Goal: Task Accomplishment & Management: Use online tool/utility

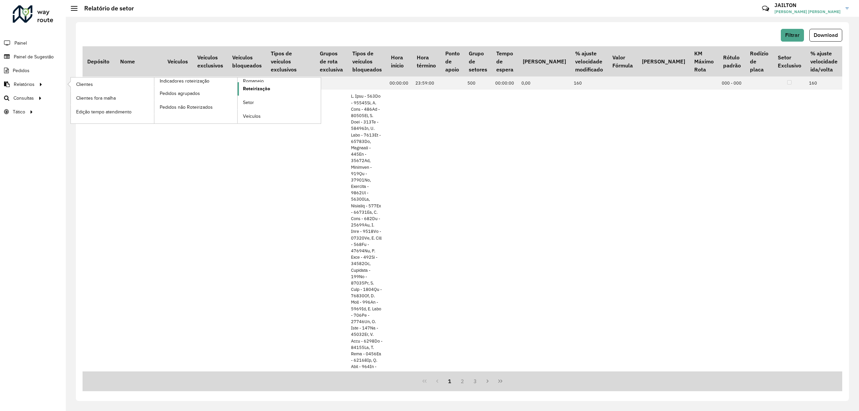
click at [258, 90] on span "Roteirização" at bounding box center [256, 88] width 27 height 7
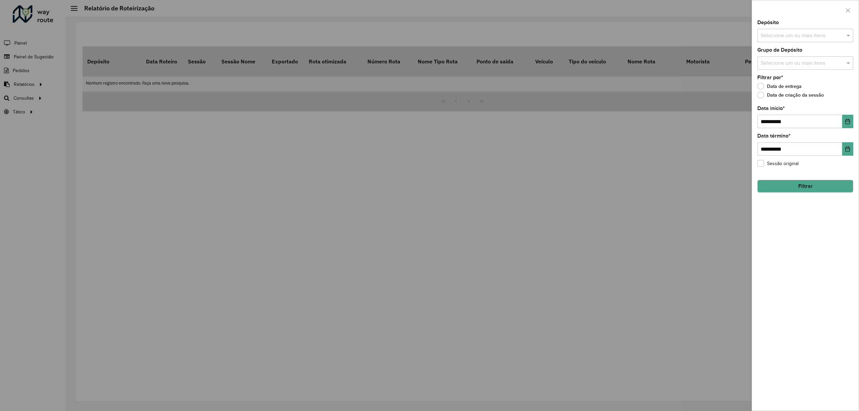
click at [801, 43] on div "**********" at bounding box center [805, 215] width 107 height 391
click at [52, 67] on div at bounding box center [429, 205] width 859 height 411
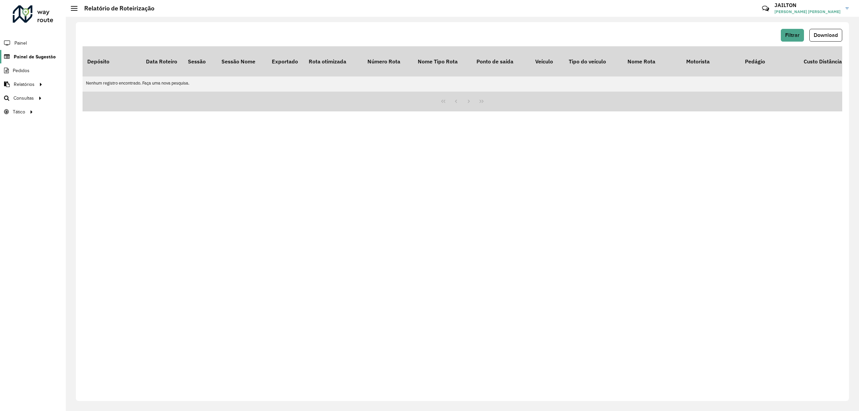
click at [48, 50] on link "Painel de Sugestão" at bounding box center [28, 56] width 56 height 13
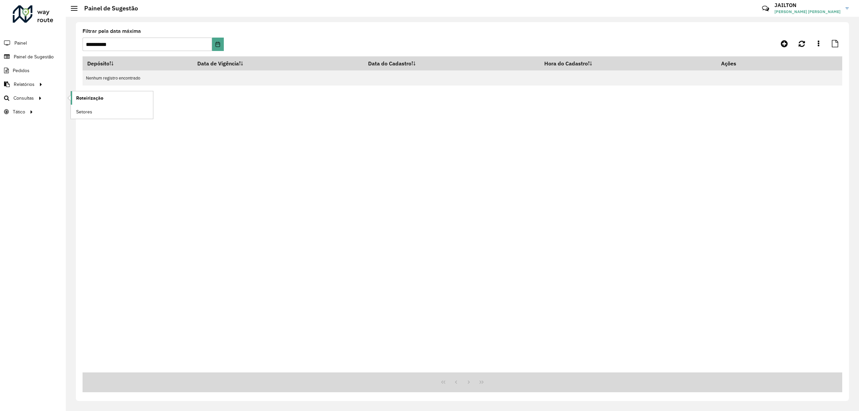
click at [106, 97] on link "Roteirização" at bounding box center [112, 97] width 82 height 13
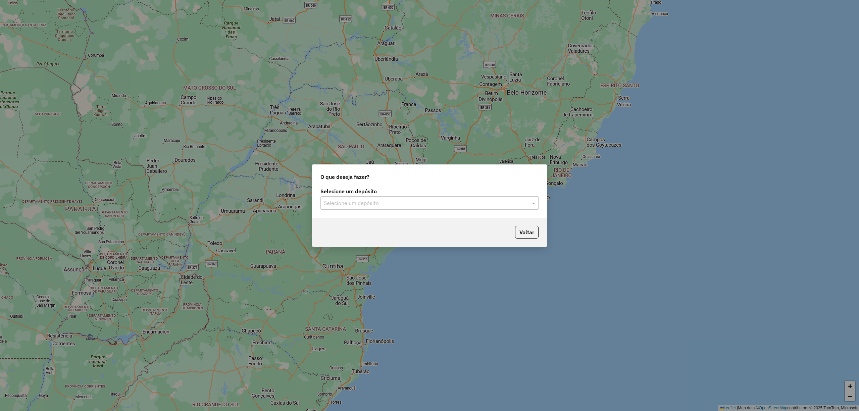
click at [400, 199] on input "text" at bounding box center [423, 203] width 198 height 8
click at [409, 219] on div "CDD Embu" at bounding box center [429, 221] width 217 height 11
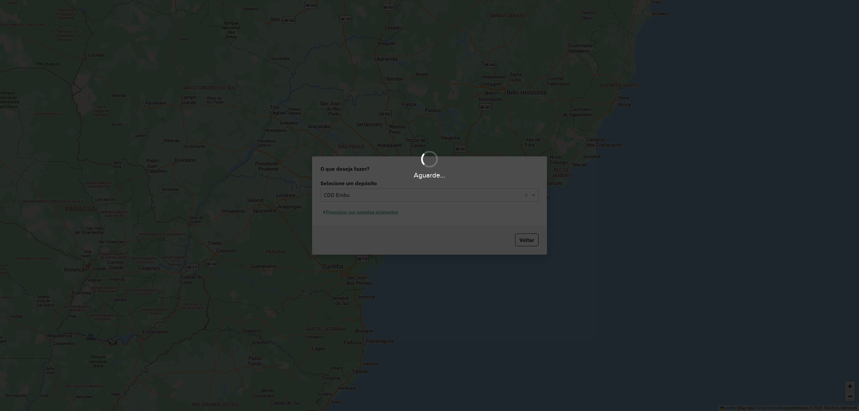
click at [389, 211] on div "Aguarde..." at bounding box center [429, 205] width 859 height 411
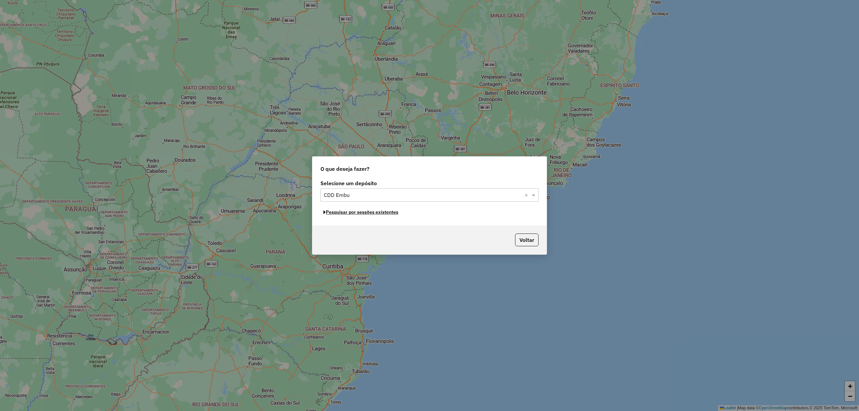
click at [389, 211] on button "Pesquisar por sessões existentes" at bounding box center [360, 212] width 81 height 10
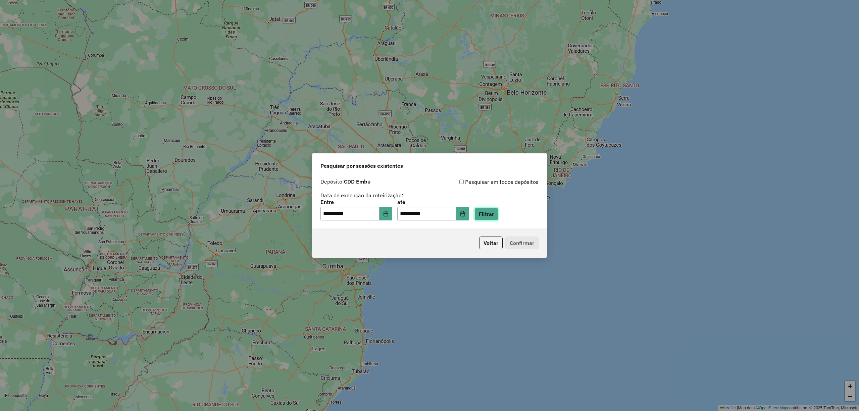
click at [497, 211] on button "Filtrar" at bounding box center [487, 214] width 24 height 13
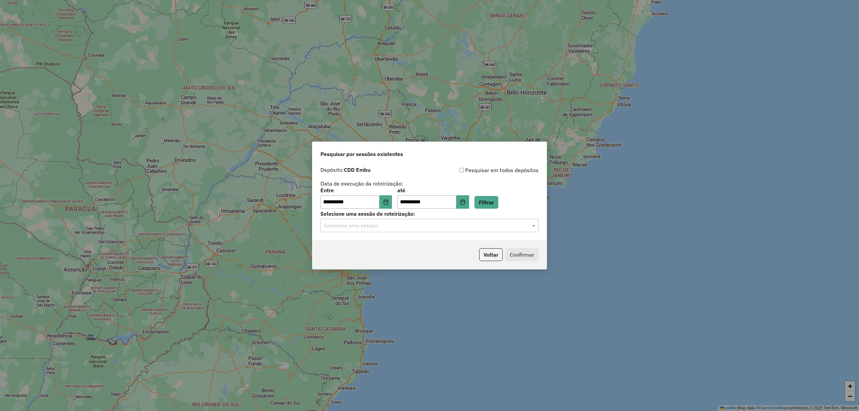
click at [460, 230] on div "Selecione uma sessão" at bounding box center [429, 225] width 218 height 13
click at [407, 242] on div "1284950 - 29/09/2025 18:25" at bounding box center [429, 244] width 217 height 11
click at [528, 250] on button "Confirmar" at bounding box center [521, 254] width 33 height 13
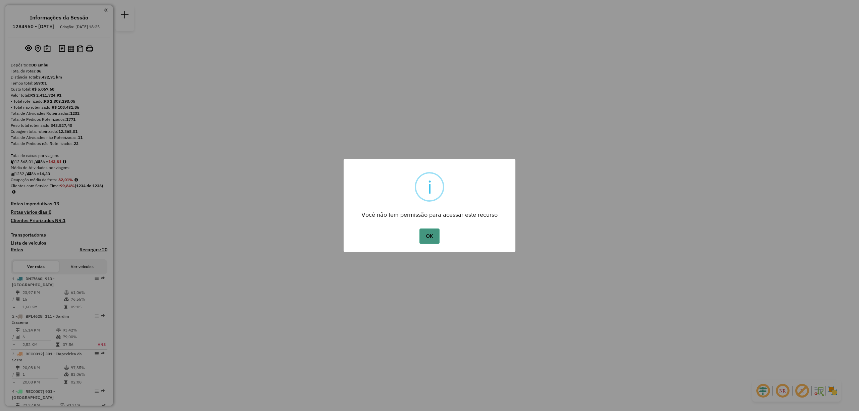
click at [427, 239] on button "OK" at bounding box center [429, 236] width 20 height 15
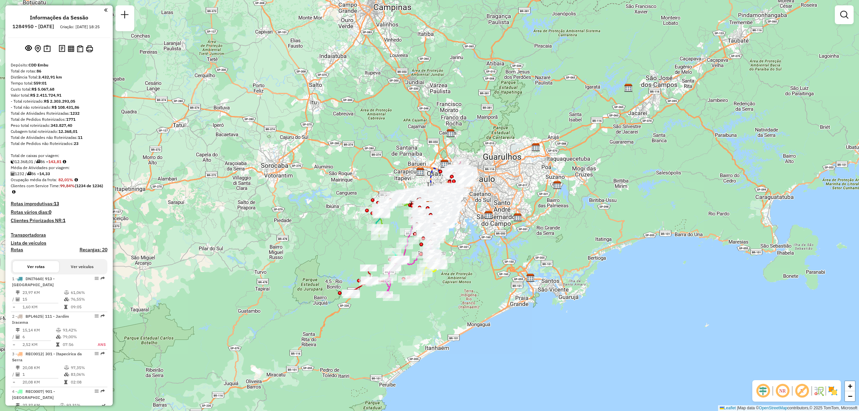
scroll to position [544, 0]
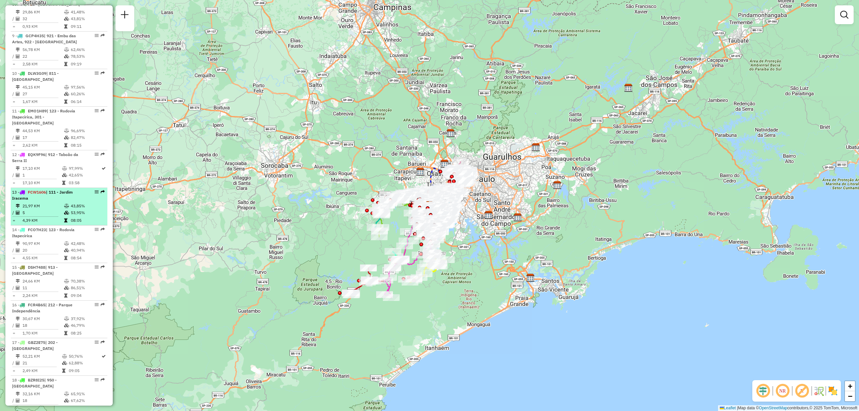
select select "**********"
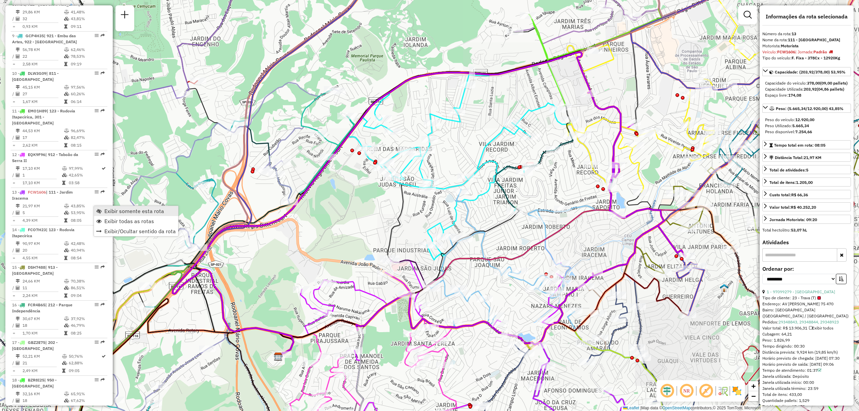
click at [121, 209] on span "Exibir somente esta rota" at bounding box center [134, 210] width 60 height 5
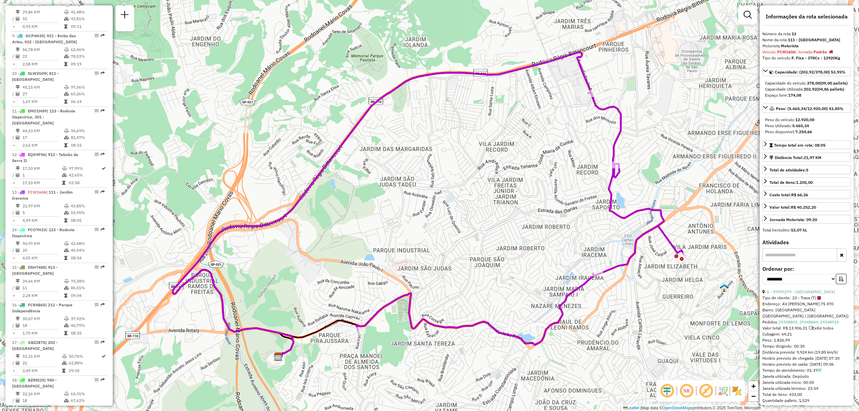
click at [662, 393] on em at bounding box center [667, 391] width 16 height 16
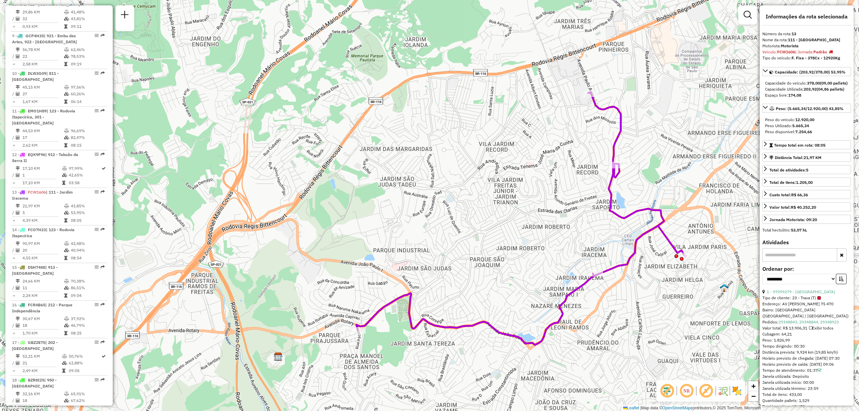
click at [685, 393] on em at bounding box center [687, 391] width 16 height 16
click at [709, 395] on em at bounding box center [706, 391] width 16 height 16
click at [736, 396] on div "NR" at bounding box center [700, 390] width 89 height 21
click at [735, 394] on img at bounding box center [737, 391] width 11 height 11
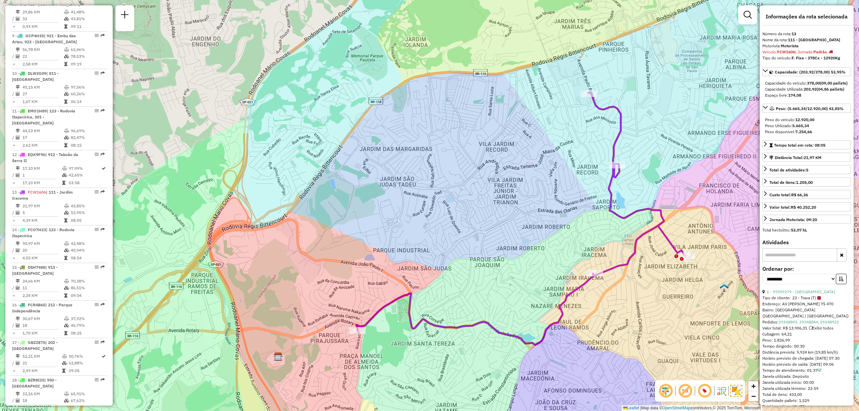
click at [702, 393] on em at bounding box center [705, 391] width 16 height 16
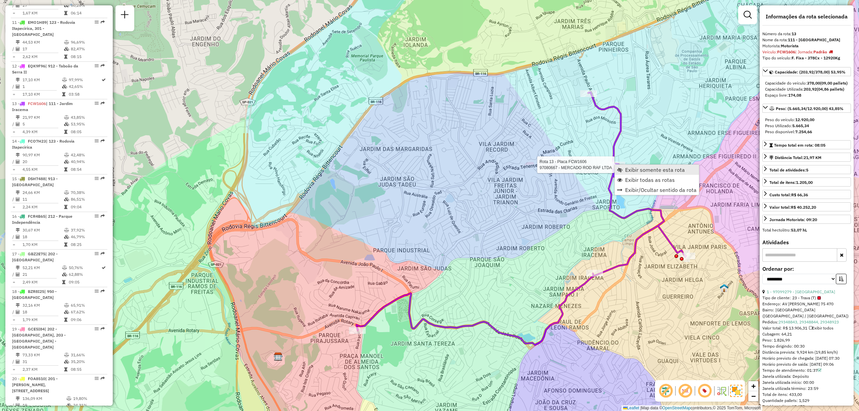
scroll to position [739, 0]
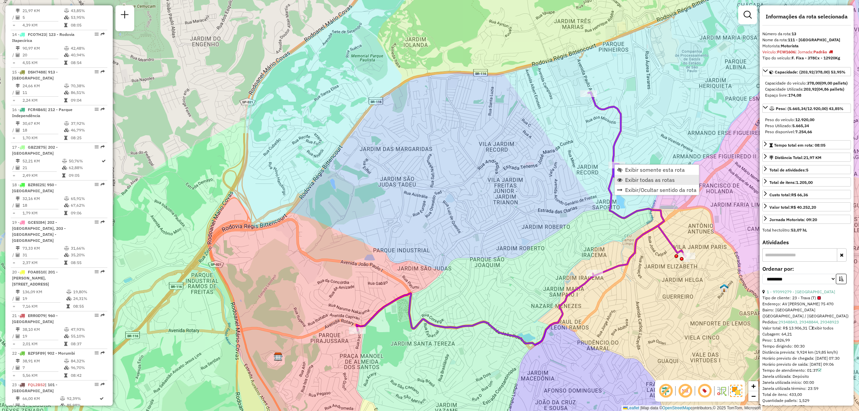
click at [649, 179] on span "Exibir todas as rotas" at bounding box center [650, 179] width 50 height 5
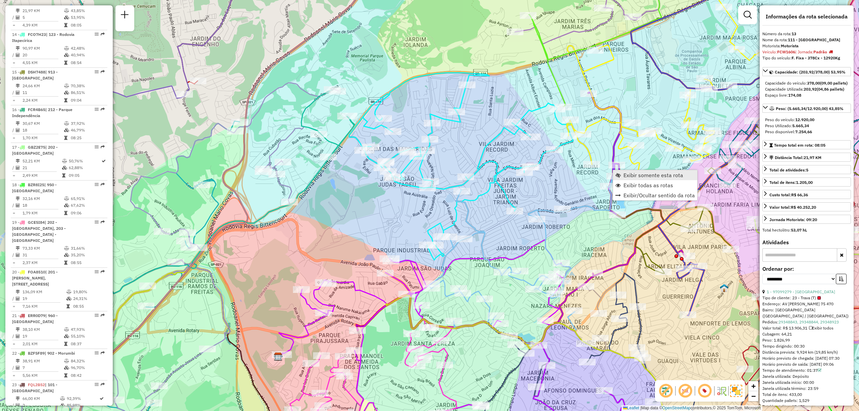
click at [658, 173] on span "Exibir somente esta rota" at bounding box center [654, 174] width 60 height 5
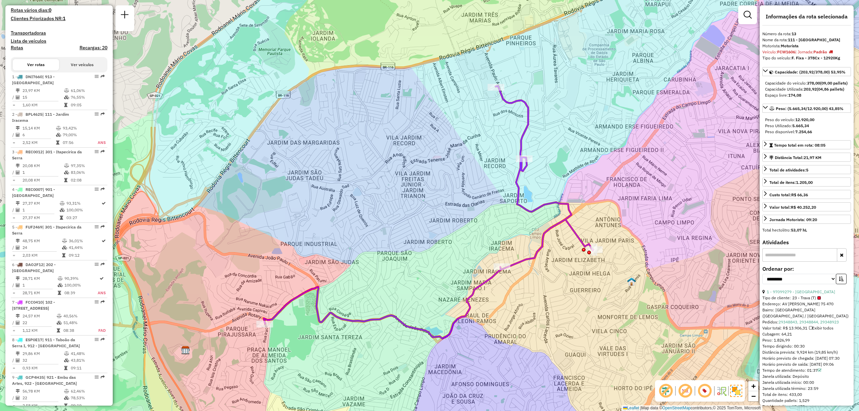
scroll to position [0, 0]
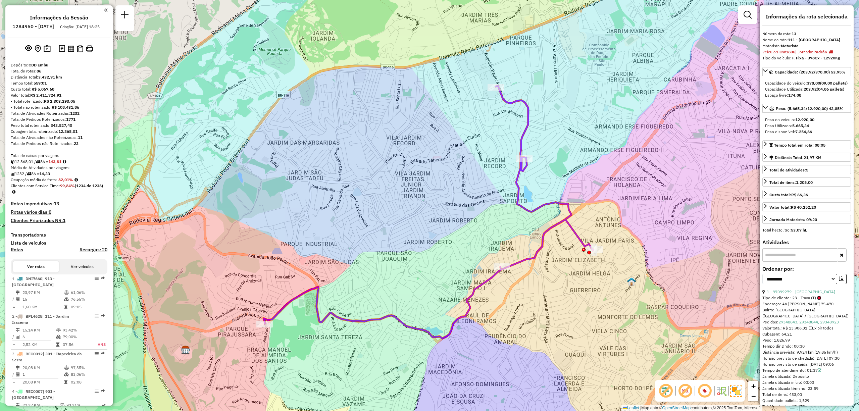
click at [43, 24] on h6 "1284950 - [DATE]" at bounding box center [33, 26] width 42 height 6
copy h6 "1284950"
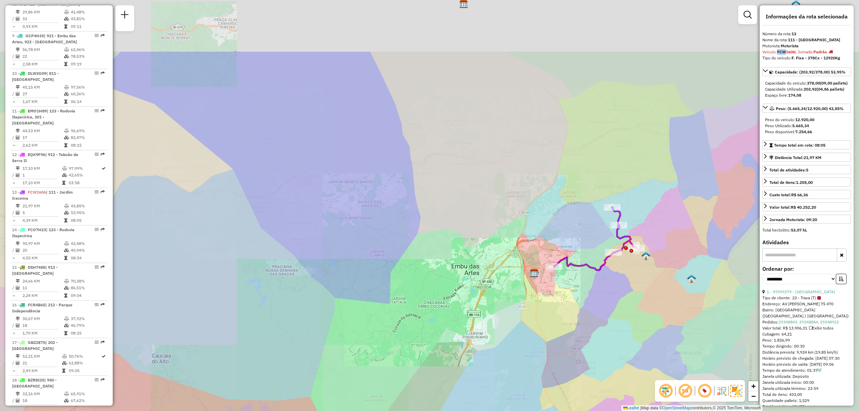
drag, startPoint x: 566, startPoint y: 131, endPoint x: 574, endPoint y: 175, distance: 45.2
click at [574, 175] on div "Janela de atendimento Grade de atendimento Capacidade Transportadoras Veículos …" at bounding box center [429, 205] width 859 height 411
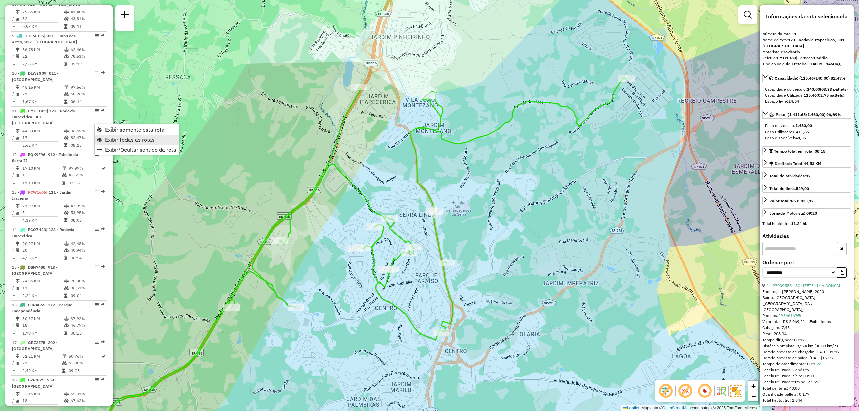
click at [165, 140] on link "Exibir todas as rotas" at bounding box center [137, 140] width 84 height 10
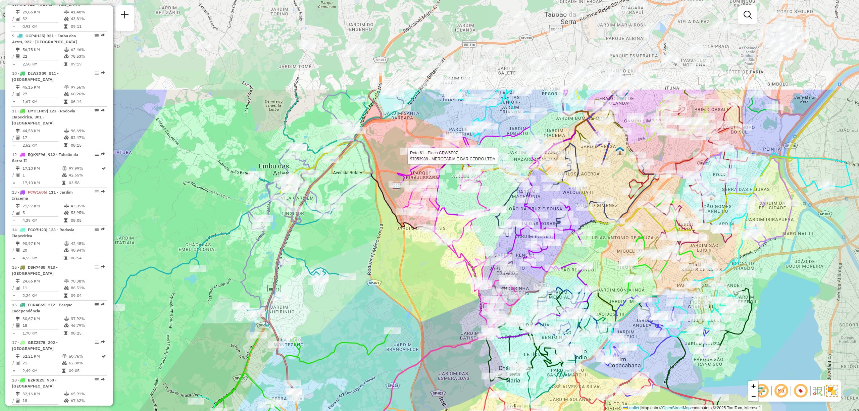
drag, startPoint x: 541, startPoint y: 30, endPoint x: 511, endPoint y: 145, distance: 119.2
click at [507, 160] on div at bounding box center [500, 156] width 17 height 7
